Goal: Find specific page/section: Find specific page/section

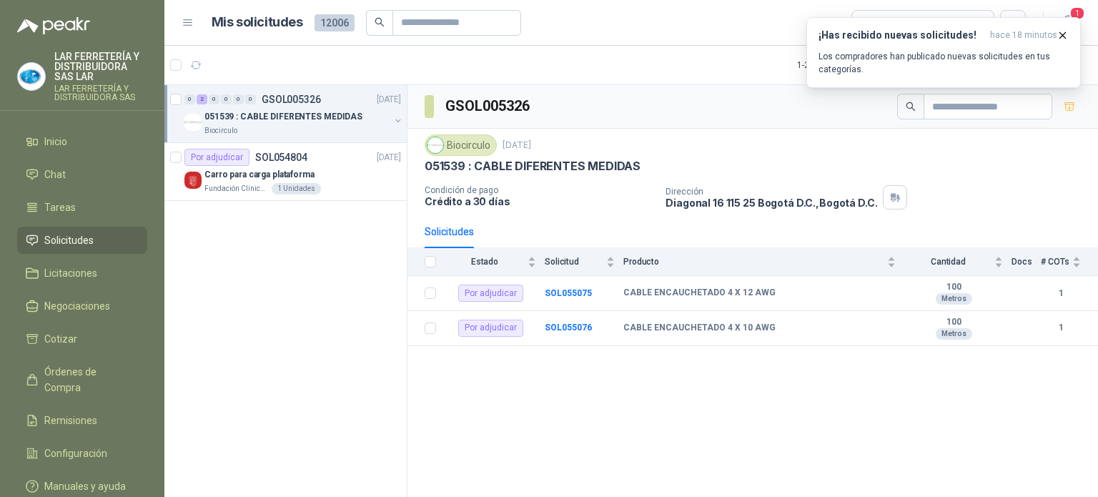
click at [939, 15] on div "3 Por adjudicar" at bounding box center [908, 23] width 94 height 16
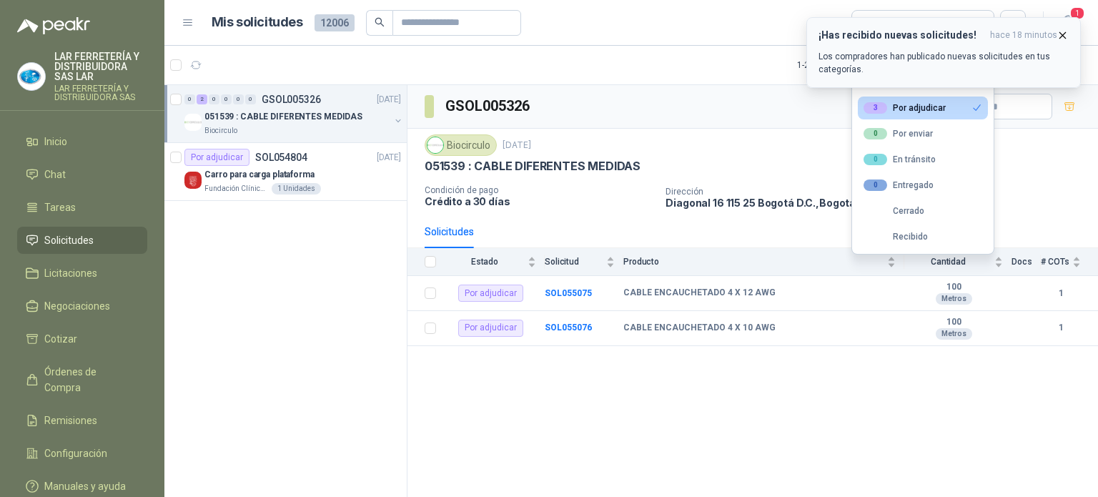
click at [1061, 39] on icon "button" at bounding box center [1063, 35] width 12 height 12
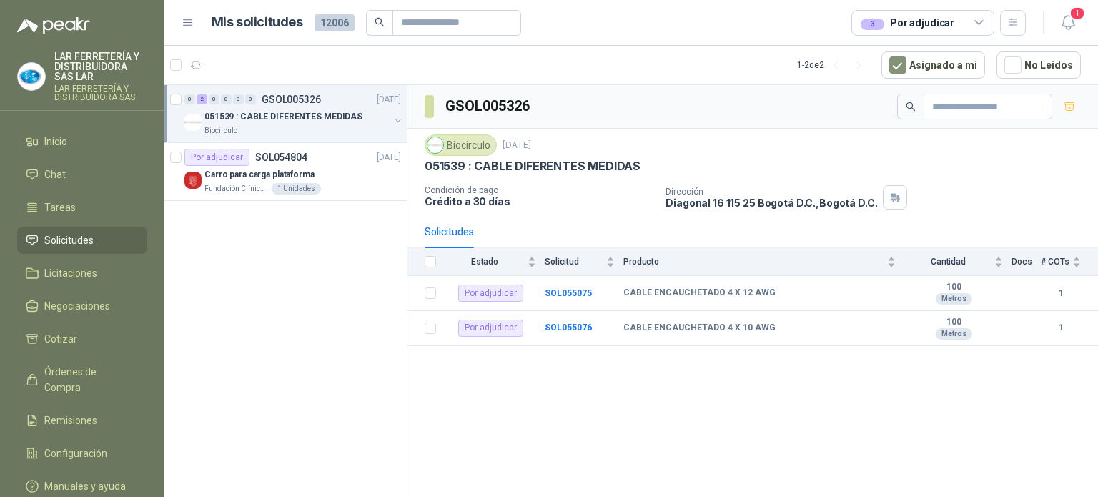
click at [917, 19] on div "3 Por adjudicar" at bounding box center [908, 23] width 94 height 16
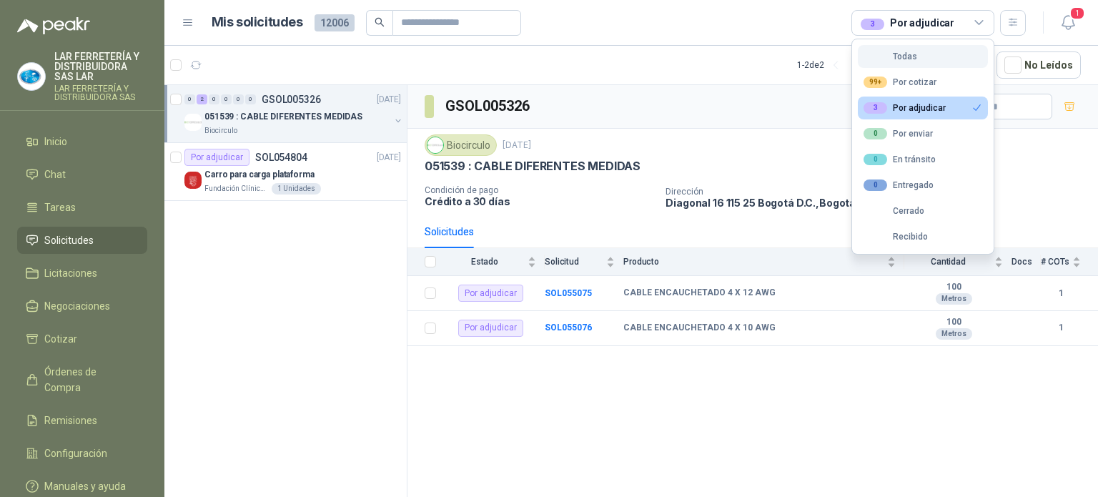
click at [912, 64] on button "Todas" at bounding box center [923, 56] width 130 height 23
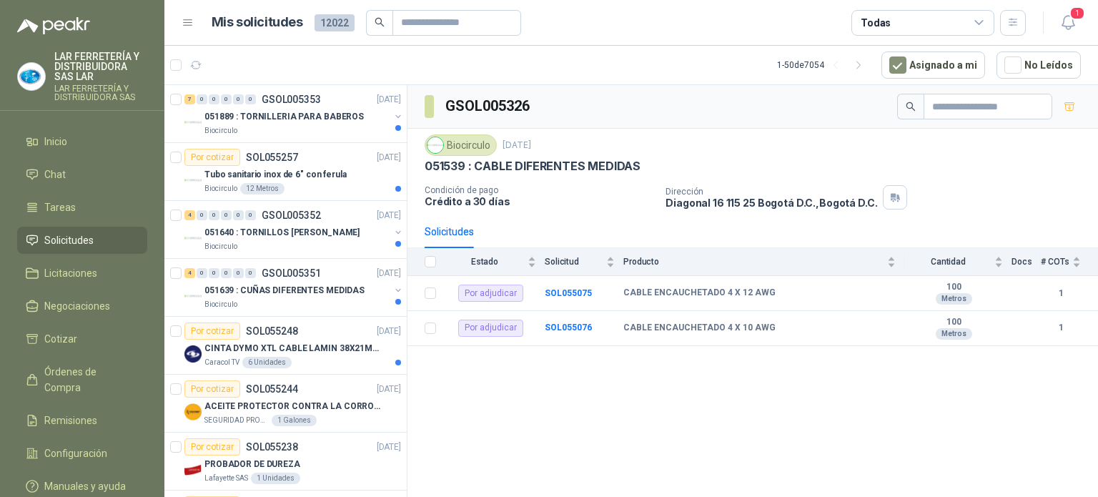
click at [882, 31] on div "Todas" at bounding box center [922, 23] width 143 height 26
click at [816, 19] on article "Mis solicitudes 12022 Todas" at bounding box center [619, 23] width 815 height 26
click at [309, 122] on p "051889 : TORNILLERIA PARA BABEROS" at bounding box center [283, 117] width 159 height 14
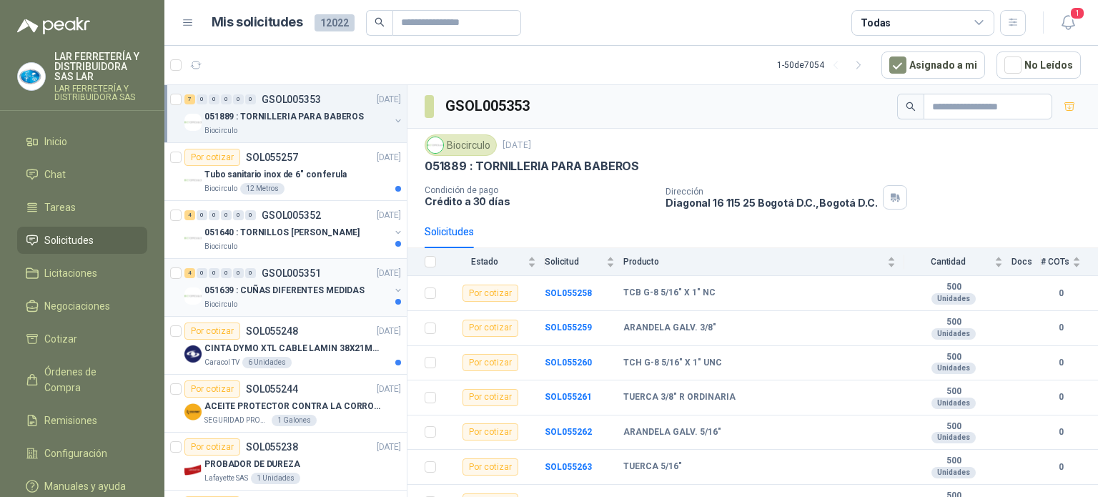
click at [265, 301] on div "Biocirculo" at bounding box center [296, 304] width 185 height 11
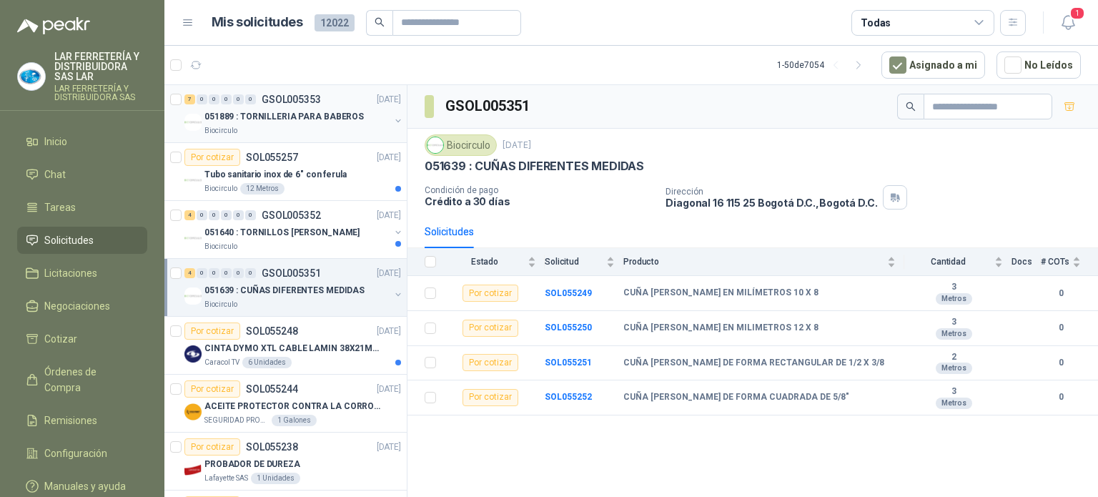
click at [276, 117] on p "051889 : TORNILLERIA PARA BABEROS" at bounding box center [283, 117] width 159 height 14
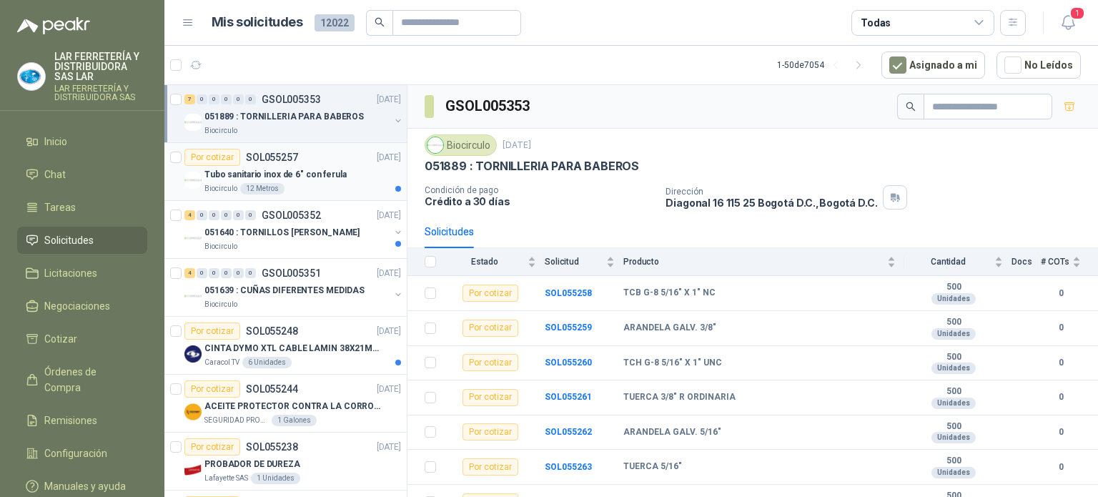
click at [341, 184] on div "Biocirculo 12 Metros" at bounding box center [302, 188] width 197 height 11
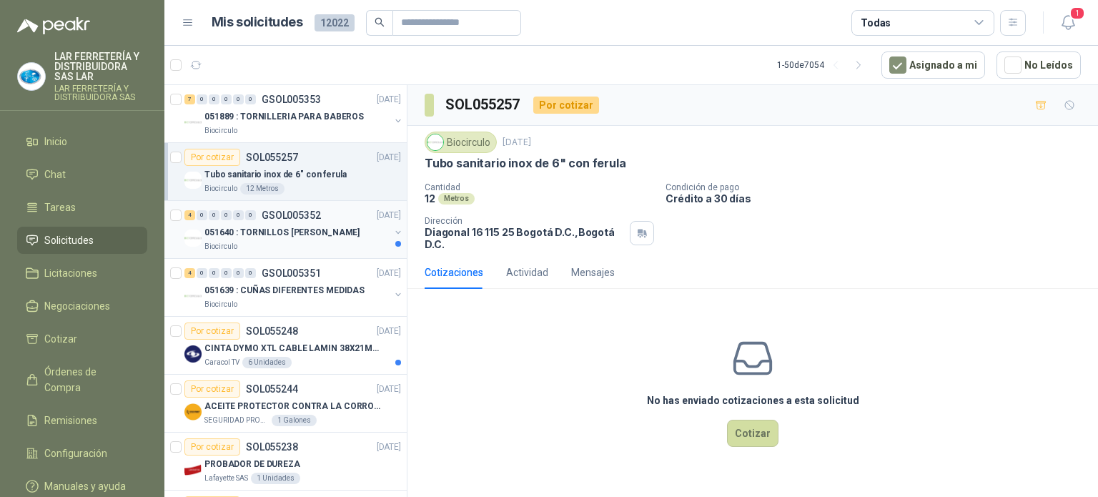
click at [340, 222] on div "4 0 0 0 0 0 GSOL005352 [DATE]" at bounding box center [293, 215] width 219 height 17
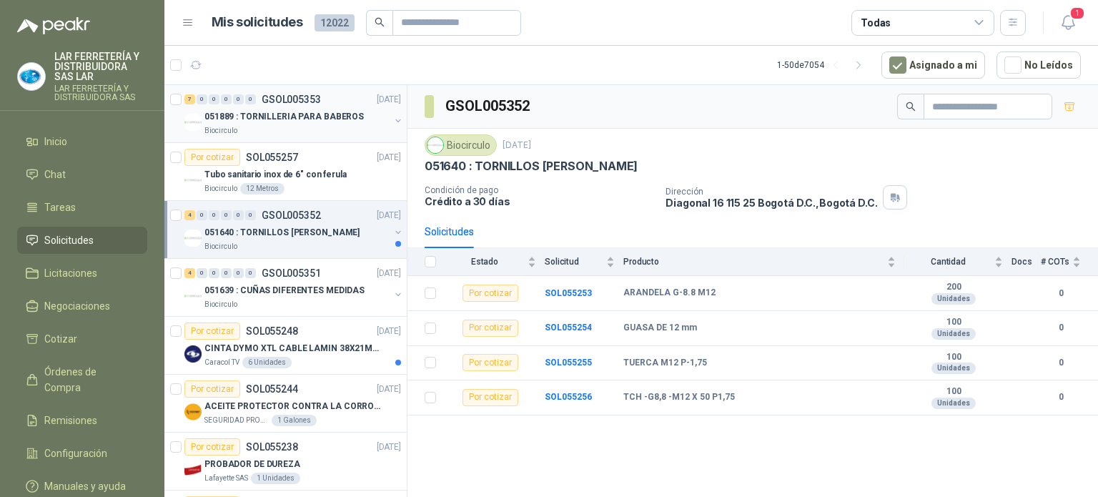
click at [275, 111] on p "051889 : TORNILLERIA PARA BABEROS" at bounding box center [283, 117] width 159 height 14
